Goal: Task Accomplishment & Management: Manage account settings

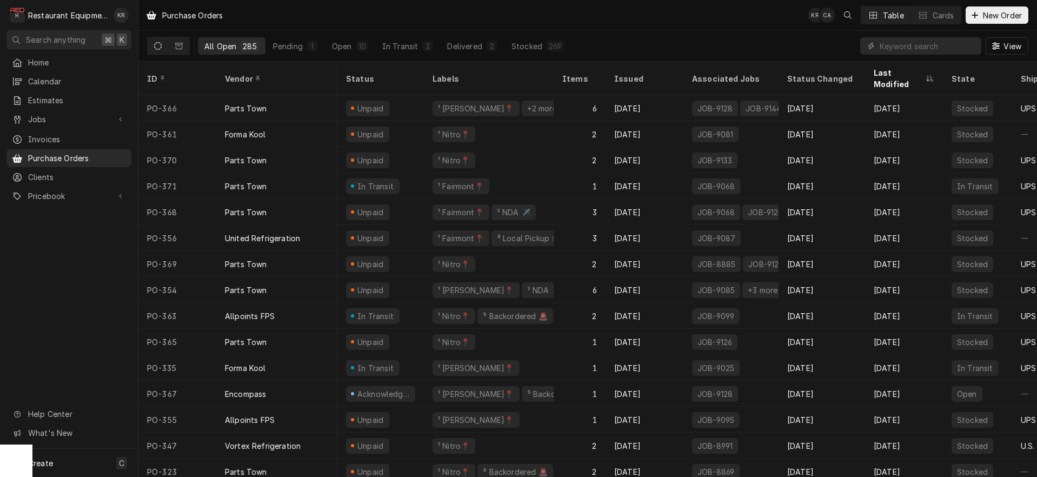
scroll to position [0, 5]
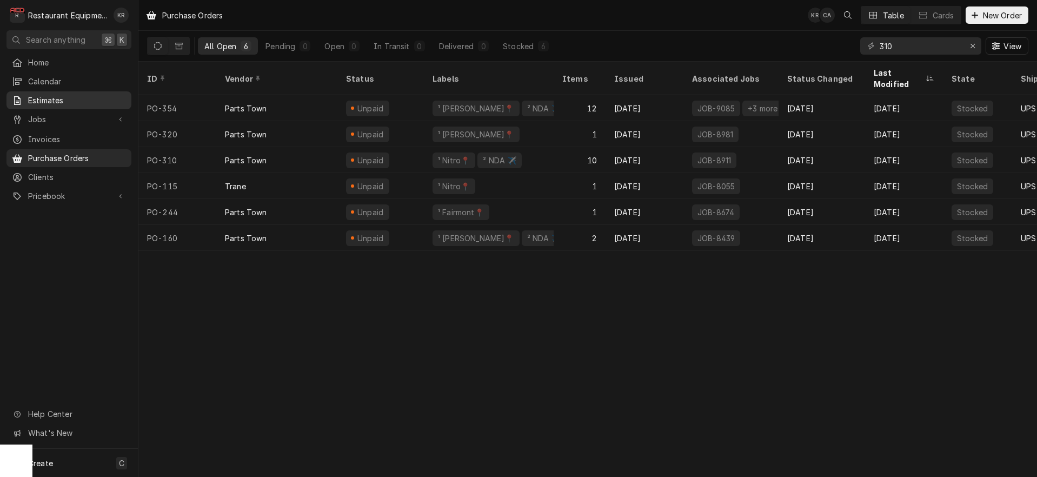
type input "310"
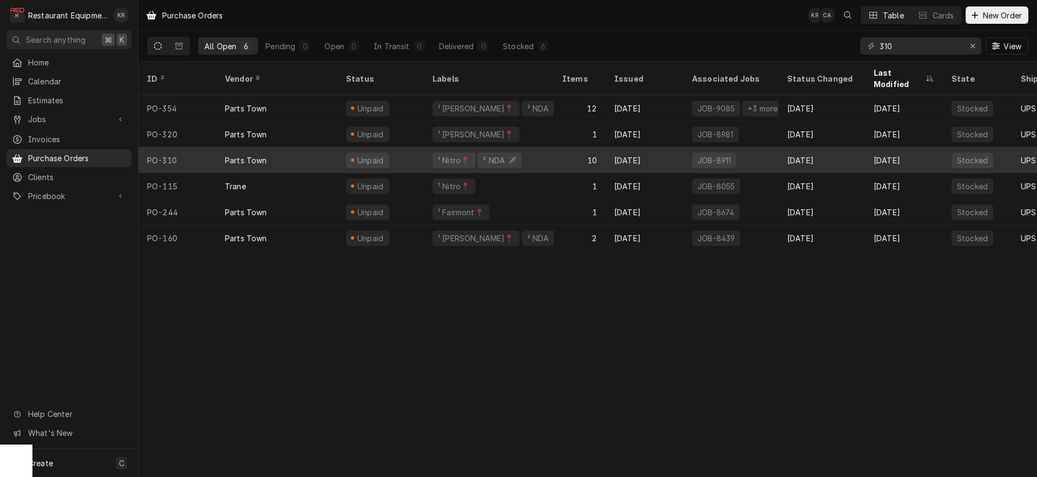
click at [382, 152] on div "Unpaid" at bounding box center [367, 160] width 43 height 16
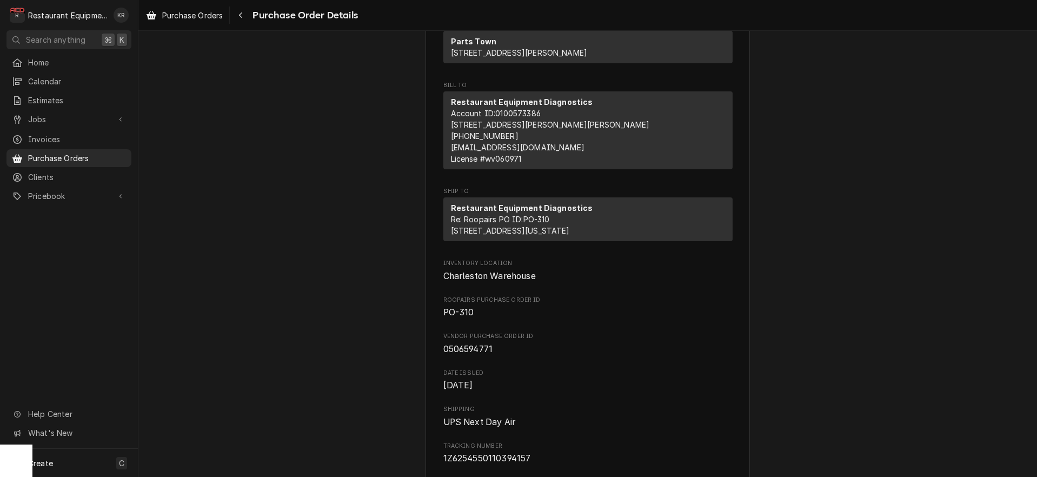
scroll to position [112, 0]
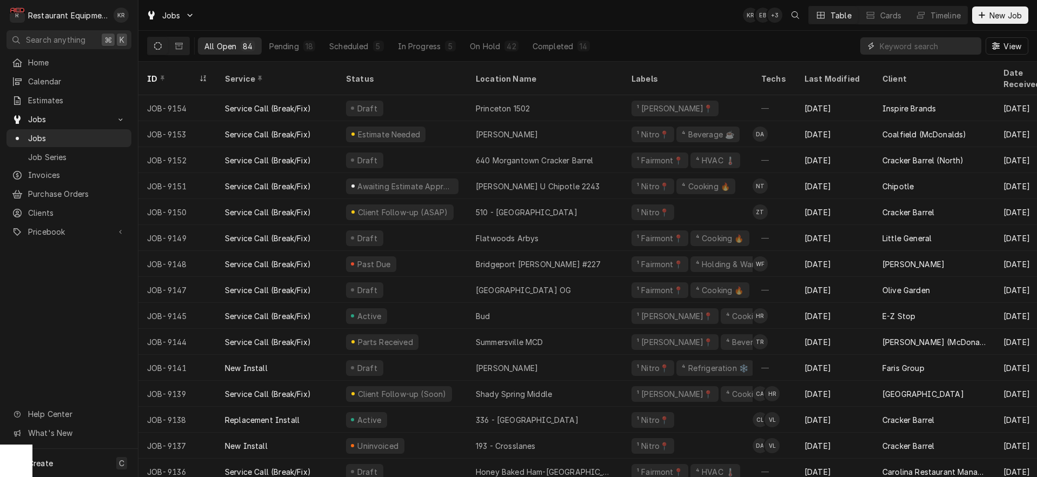
click at [943, 44] on input "Dynamic Content Wrapper" at bounding box center [927, 45] width 96 height 17
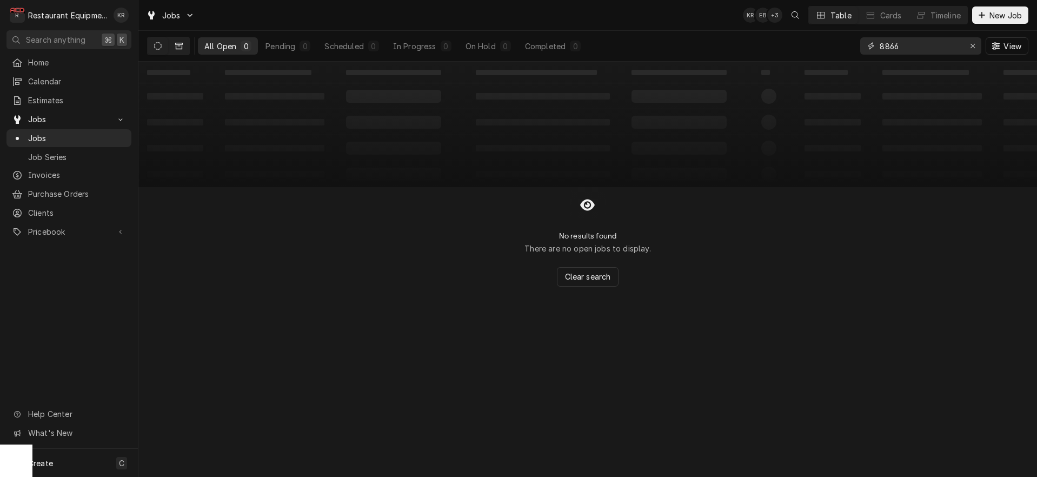
type input "8866"
click at [186, 46] on button "Dynamic Content Wrapper" at bounding box center [179, 45] width 21 height 17
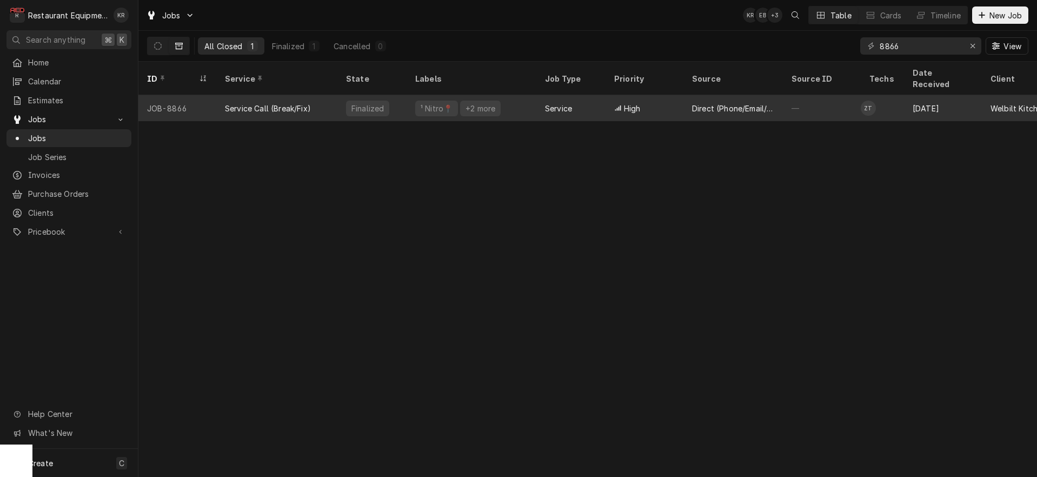
click at [493, 95] on div "¹ Nitro📍 +2 more" at bounding box center [471, 108] width 130 height 26
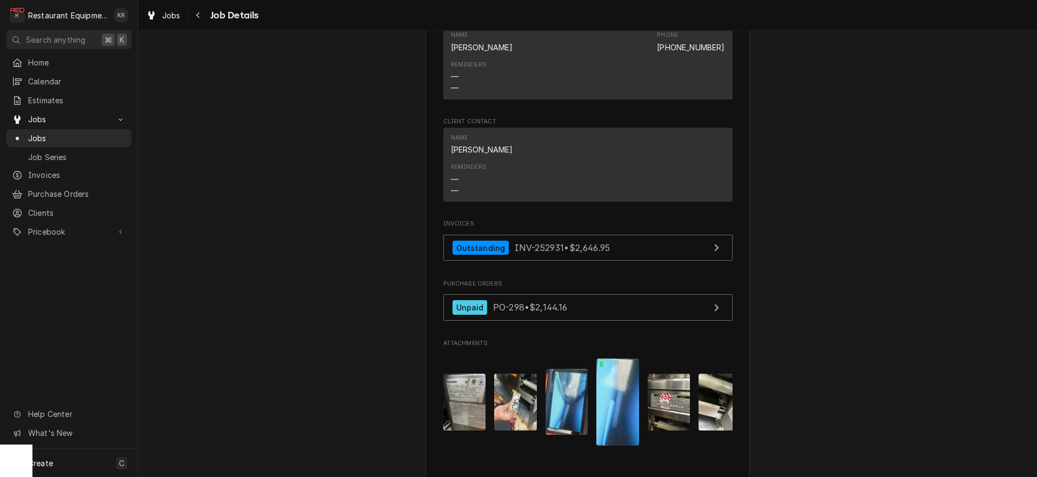
scroll to position [1474, 0]
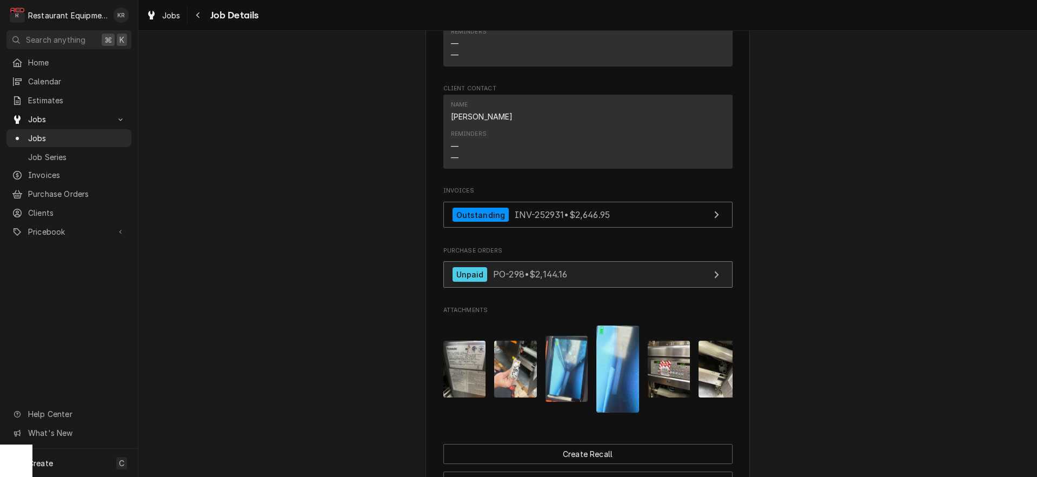
click at [523, 279] on span "PO-298 • $2,144.16" at bounding box center [530, 274] width 75 height 11
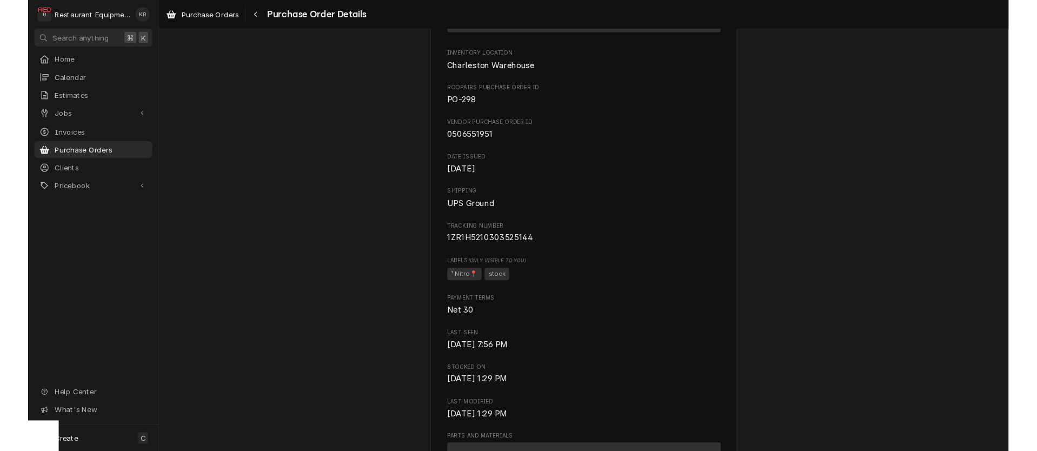
scroll to position [324, 0]
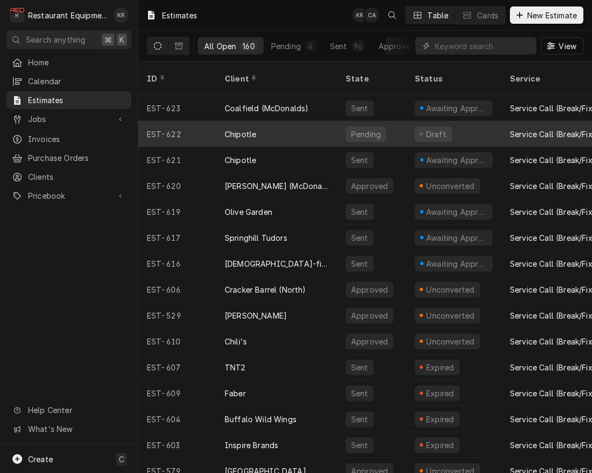
click at [345, 122] on div "Pending" at bounding box center [371, 134] width 69 height 26
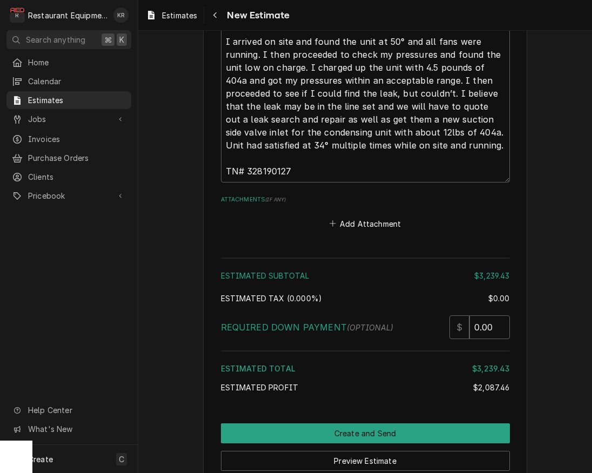
scroll to position [2263, 0]
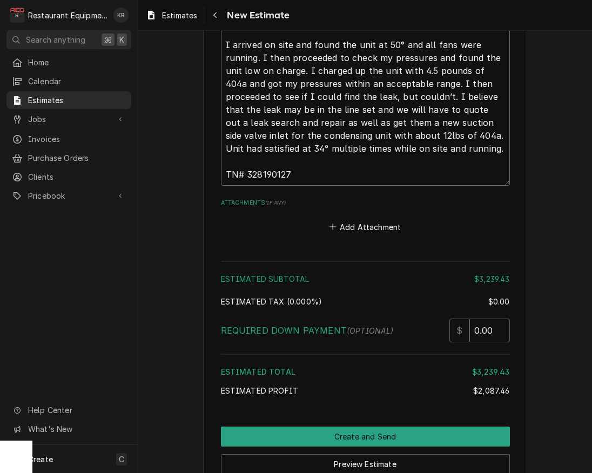
click at [268, 169] on textarea "[DATE] In 2:30 Out 4:30 Truck 204 I arrived on site and found the unit at 50° a…" at bounding box center [365, 77] width 289 height 217
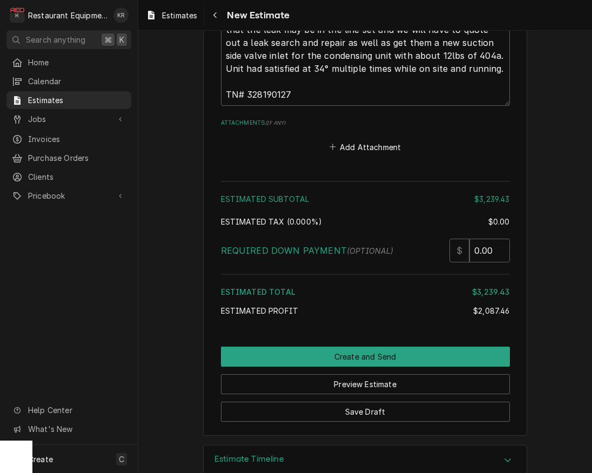
scroll to position [2363, 0]
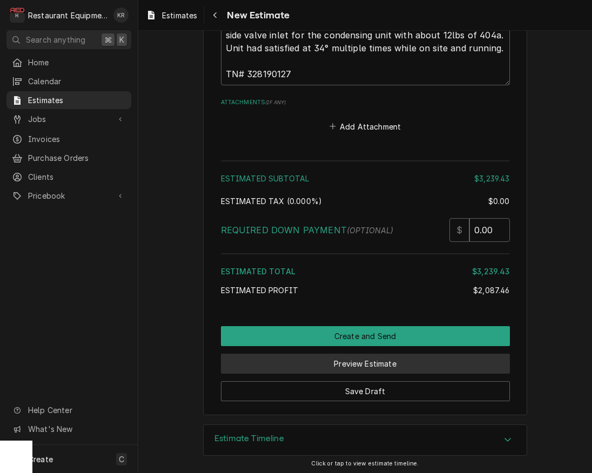
click at [347, 363] on button "Preview Estimate" at bounding box center [365, 364] width 289 height 20
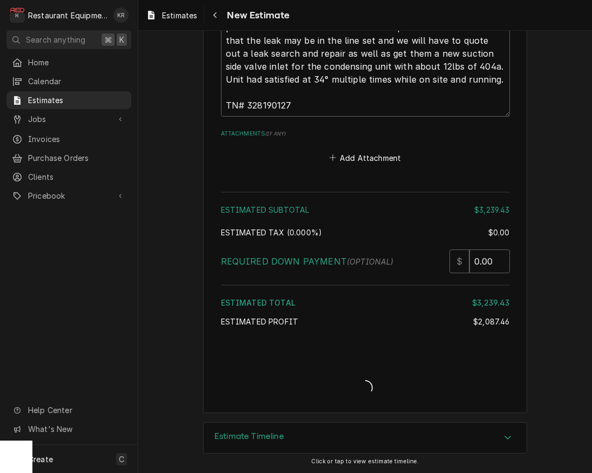
scroll to position [2330, 0]
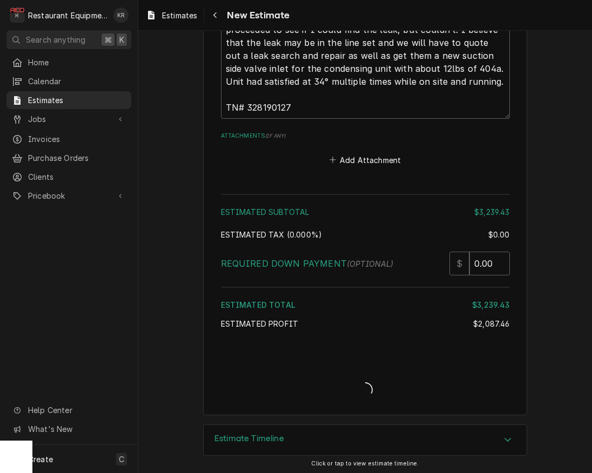
type textarea "x"
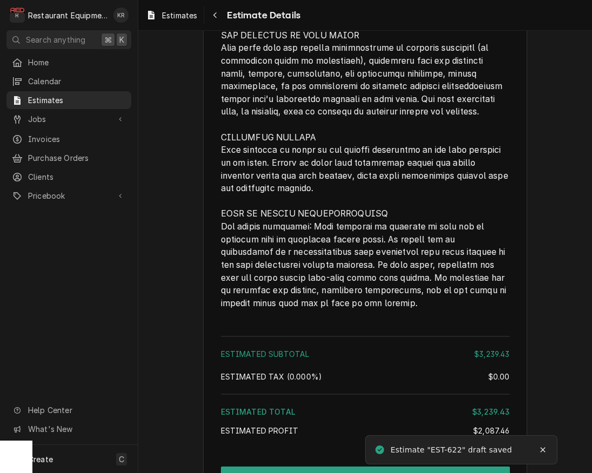
scroll to position [2004, 0]
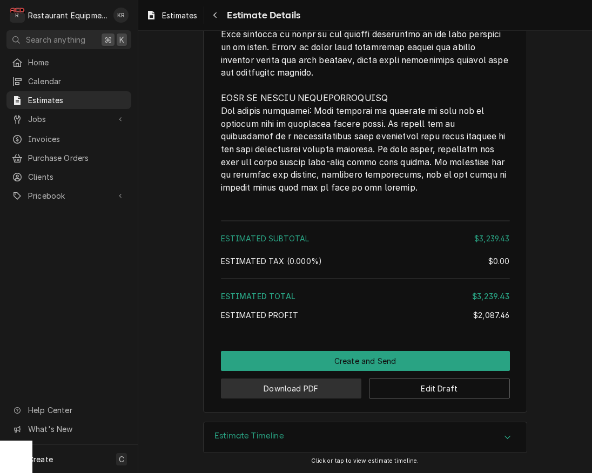
click at [327, 385] on button "Download PDF" at bounding box center [291, 389] width 141 height 20
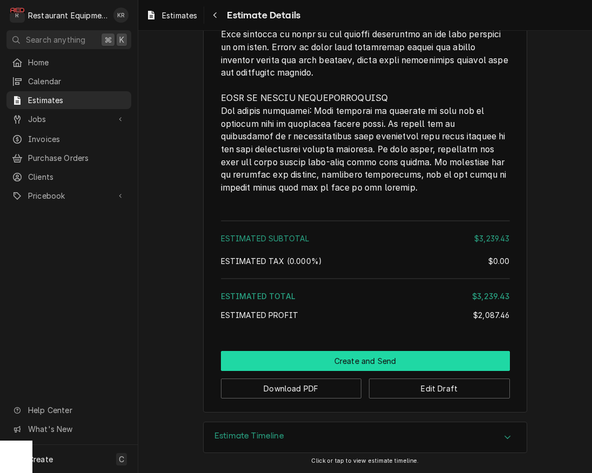
click at [379, 366] on button "Create and Send" at bounding box center [365, 361] width 289 height 20
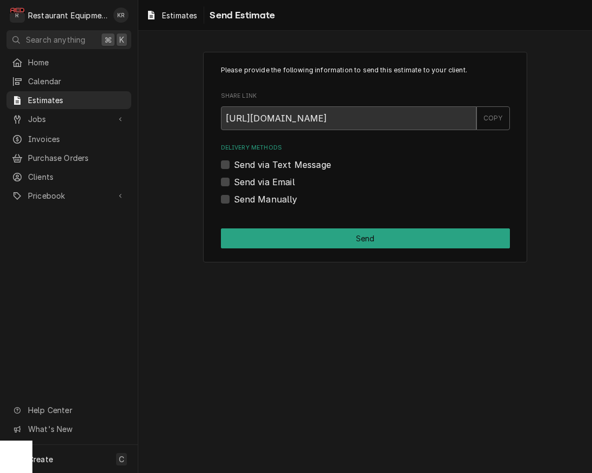
click at [231, 202] on div "Send Manually" at bounding box center [365, 199] width 289 height 13
click at [234, 201] on label "Send Manually" at bounding box center [266, 199] width 64 height 13
click at [234, 201] on input "Send Manually" at bounding box center [378, 205] width 289 height 24
checkbox input "true"
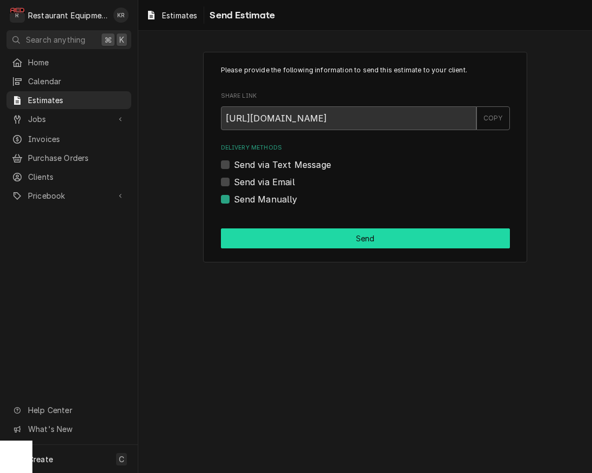
click at [339, 233] on button "Send" at bounding box center [365, 239] width 289 height 20
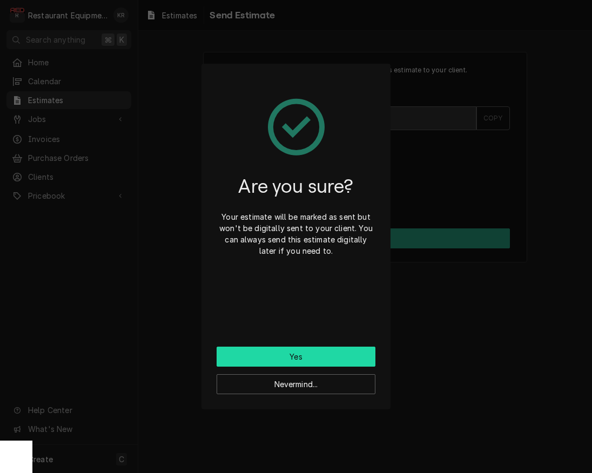
click at [288, 360] on button "Yes" at bounding box center [296, 357] width 159 height 20
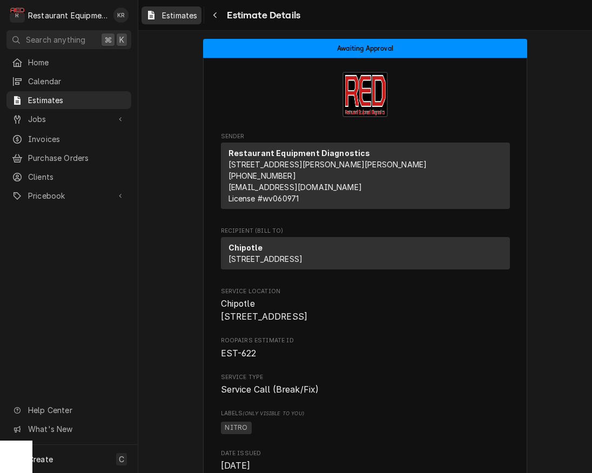
click at [182, 13] on span "Estimates" at bounding box center [179, 15] width 35 height 11
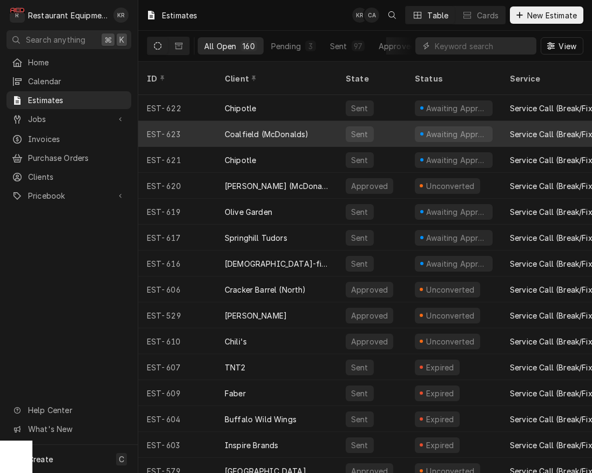
click at [297, 129] on div "Coalfield (McDonalds)" at bounding box center [267, 134] width 84 height 11
click at [344, 121] on div "Sent" at bounding box center [371, 134] width 69 height 26
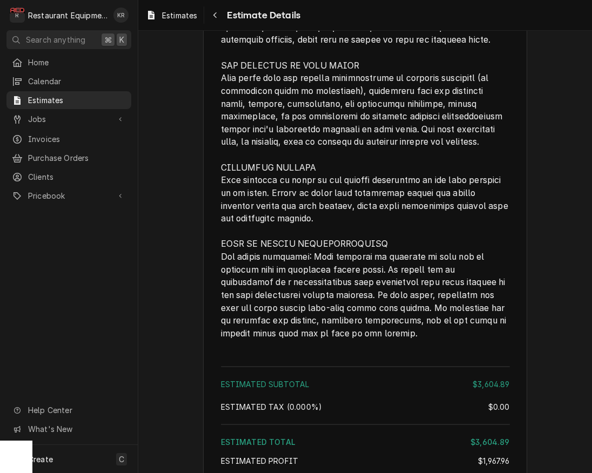
scroll to position [2425, 0]
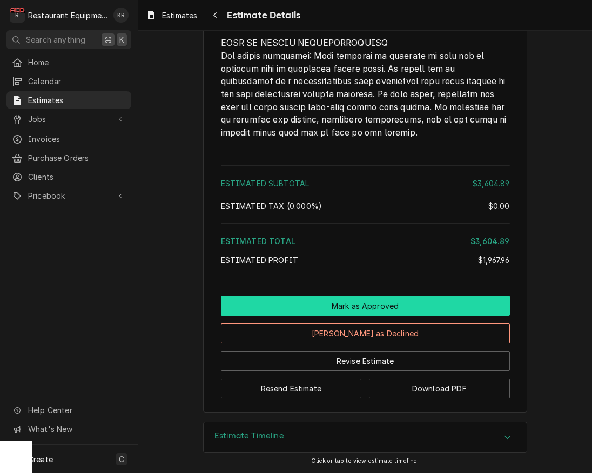
click at [371, 310] on button "Mark as Approved" at bounding box center [365, 306] width 289 height 20
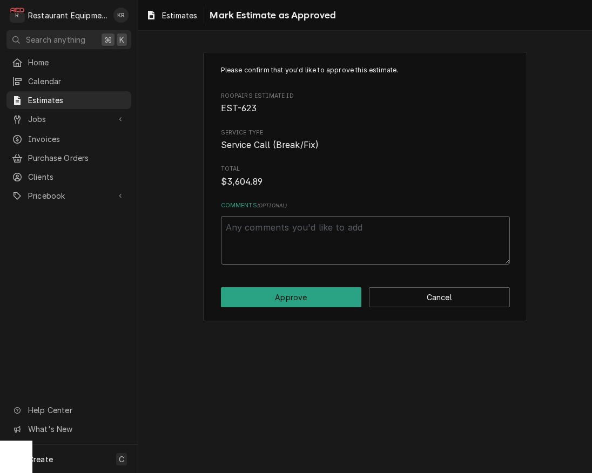
click at [303, 231] on textarea "Comments ( optional )" at bounding box center [365, 240] width 289 height 49
type textarea "x"
type textarea "p"
type textarea "x"
type textarea "pe"
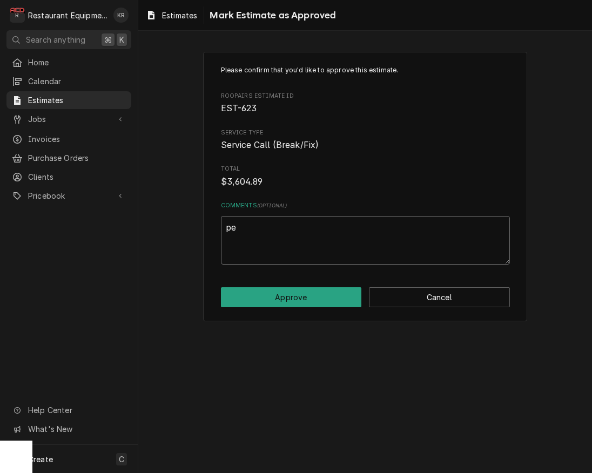
type textarea "x"
type textarea "per"
type textarea "x"
type textarea "per"
type textarea "x"
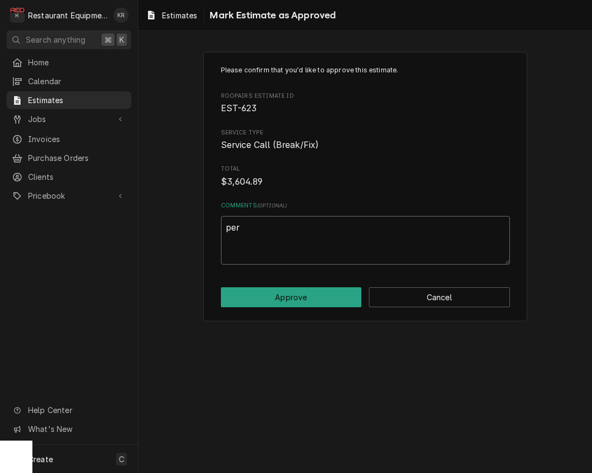
type textarea "per"
type textarea "x"
type textarea "pe"
type textarea "x"
type textarea "p"
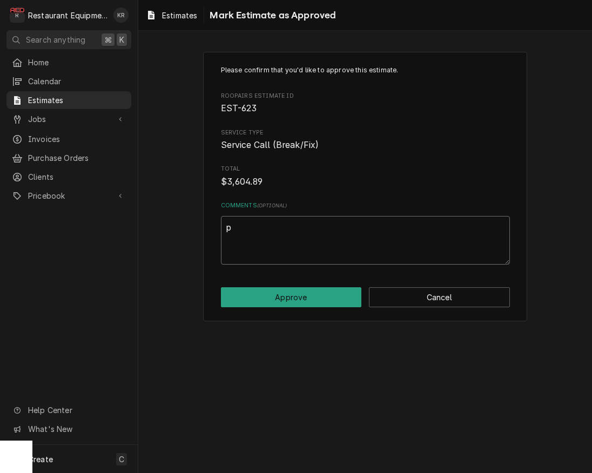
type textarea "x"
type textarea "P"
type textarea "x"
type textarea "Pe"
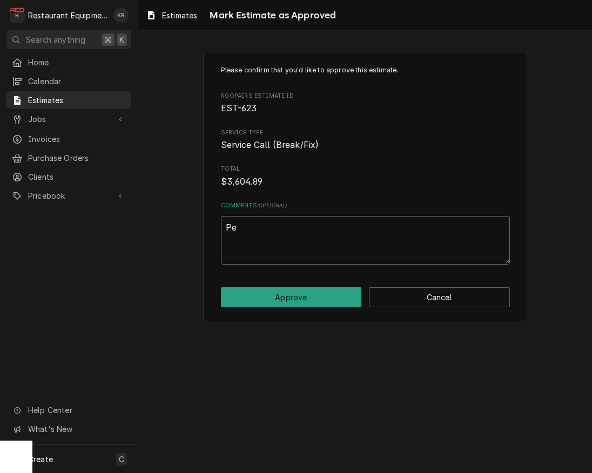
type textarea "x"
type textarea "Per"
type textarea "x"
type textarea "Per"
type textarea "x"
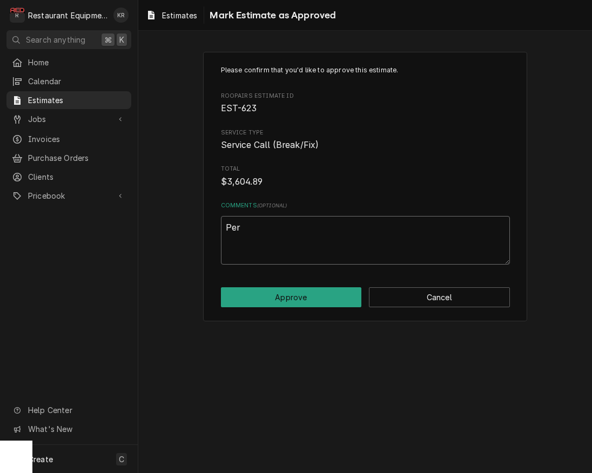
type textarea "Per c"
type textarea "x"
type textarea "Per"
type textarea "x"
type textarea "Per C"
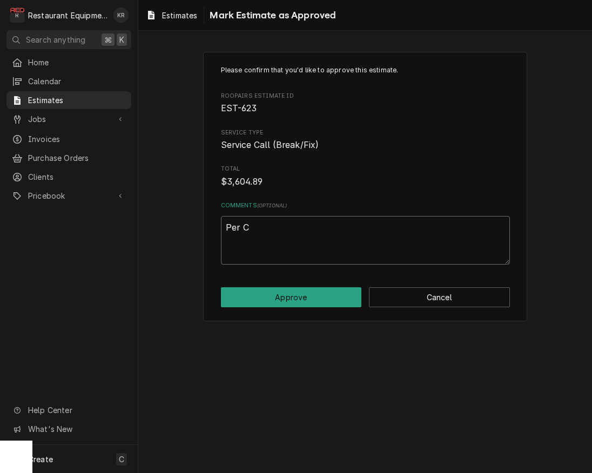
type textarea "x"
type textarea "Per Co"
type textarea "x"
type textarea "Per Con"
type textarea "x"
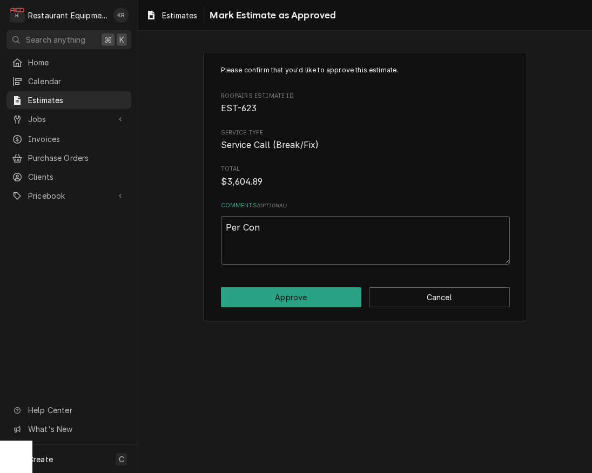
type textarea "Per Conn"
type textarea "x"
type textarea "Per Conni"
type textarea "x"
type textarea "Per Connie"
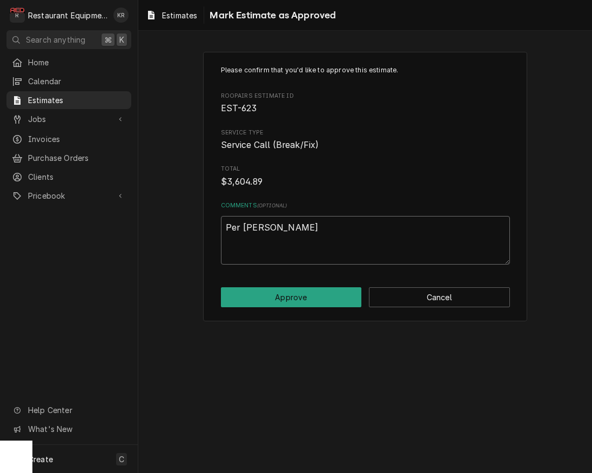
type textarea "x"
type textarea "Per Connie"
type textarea "x"
type textarea "Per Connie 1"
type textarea "x"
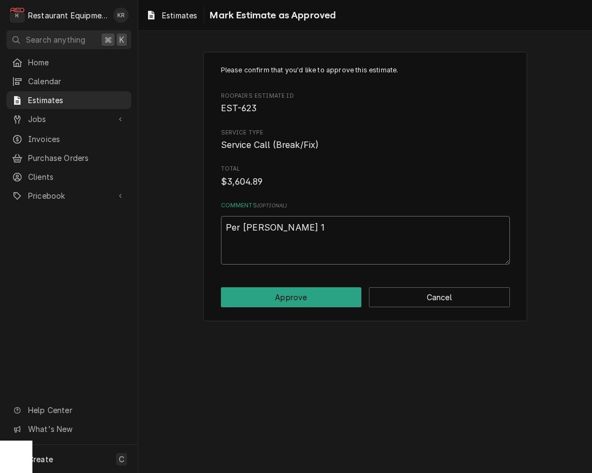
type textarea "Per Connie 10"
type textarea "x"
type textarea "Per Connie 10/"
type textarea "x"
type textarea "Per Connie 10/9"
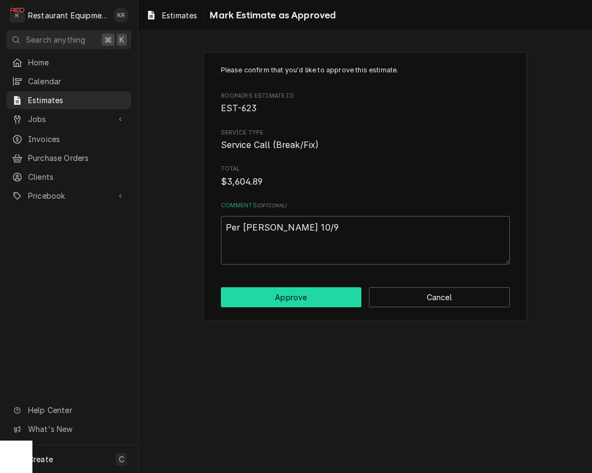
click at [313, 299] on button "Approve" at bounding box center [291, 297] width 141 height 20
click at [309, 299] on button "Approve" at bounding box center [291, 297] width 141 height 20
type textarea "x"
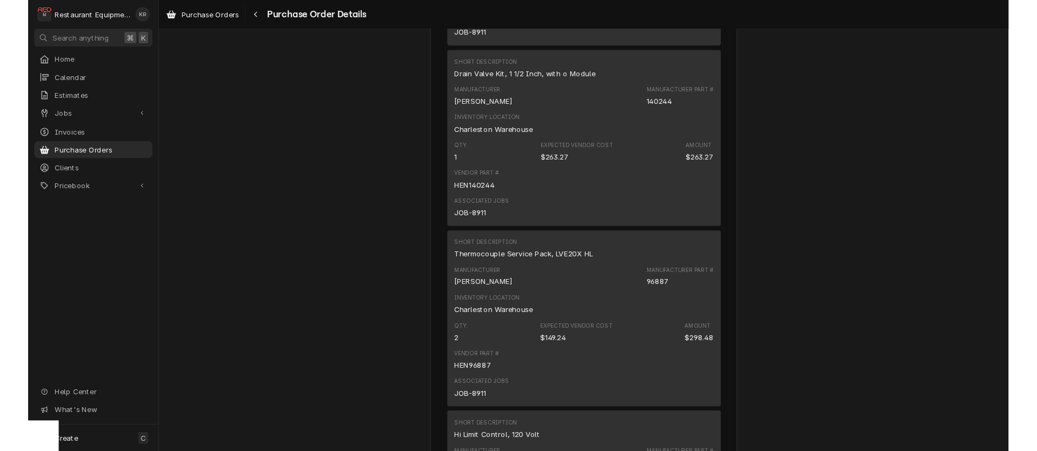
scroll to position [907, 0]
